Goal: Information Seeking & Learning: Learn about a topic

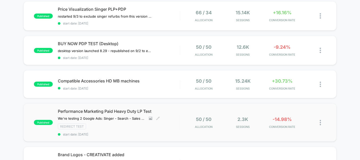
scroll to position [88, 0]
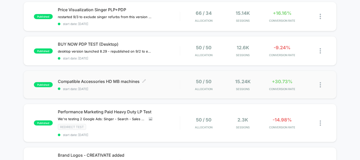
click at [175, 79] on span "Compatible Accessories HD MB machines Click to edit experience details" at bounding box center [119, 81] width 122 height 5
